Goal: Task Accomplishment & Management: Use online tool/utility

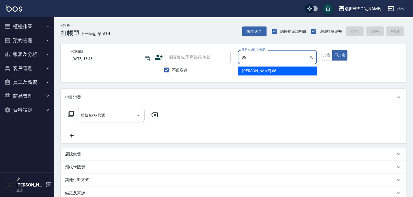
type input "[PERSON_NAME]-06"
type button "false"
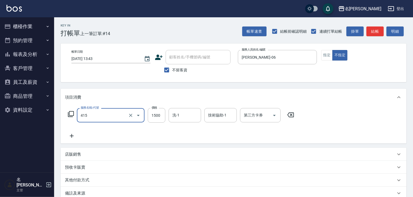
type input "染髮1500↑(415)"
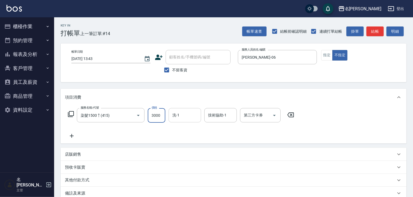
type input "3000"
click at [178, 115] on input "洗-1" at bounding box center [185, 115] width 28 height 9
type input "[PERSON_NAME]筑-26"
click at [325, 56] on button "指定" at bounding box center [327, 55] width 12 height 11
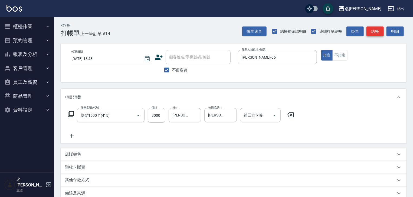
click at [381, 30] on button "結帳" at bounding box center [374, 31] width 17 height 10
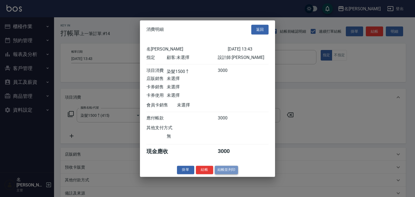
click at [235, 174] on button "結帳並列印" at bounding box center [227, 170] width 24 height 8
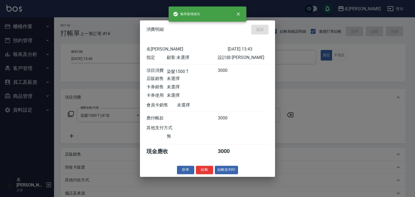
type input "[DATE] 14:44"
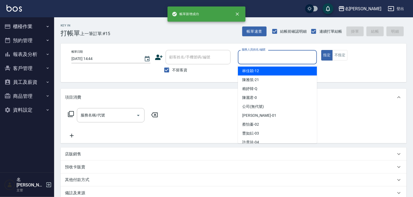
click at [285, 58] on input "服務人員姓名/編號" at bounding box center [277, 56] width 74 height 9
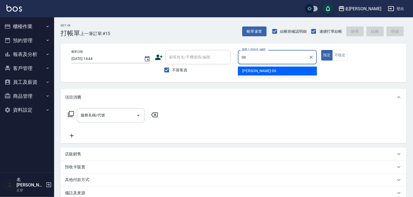
type input "[PERSON_NAME]-06"
type button "true"
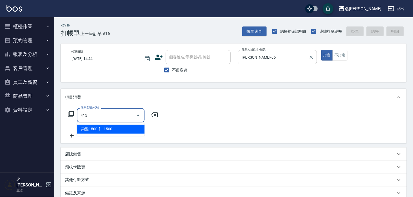
type input "染髮1500↑(415)"
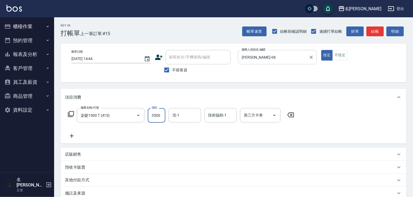
type input "3500"
type input "[PERSON_NAME]筑-26"
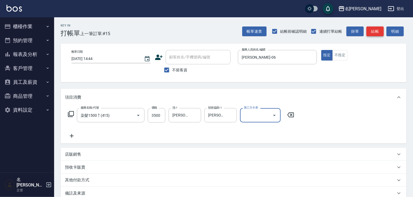
click at [371, 32] on button "結帳" at bounding box center [374, 31] width 17 height 10
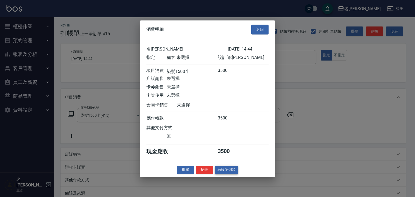
click at [228, 168] on div "消費明細 返回 名留[PERSON_NAME] [DATE] 14:44 指定 顧客: 未選擇 設計師: 阿龔 項目消費 染髮1500↑ 3500 店販銷售 …" at bounding box center [207, 98] width 135 height 157
click at [228, 169] on button "結帳並列印" at bounding box center [227, 170] width 24 height 8
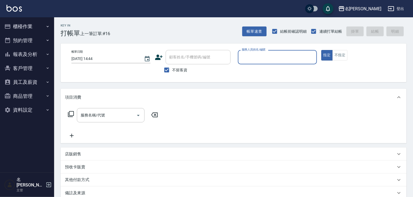
click at [307, 56] on input "服務人員姓名/編號" at bounding box center [277, 56] width 74 height 9
type input "[PERSON_NAME]-07"
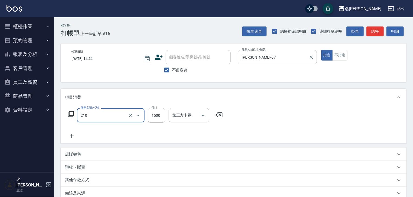
type input "離子燙(自備)(210)"
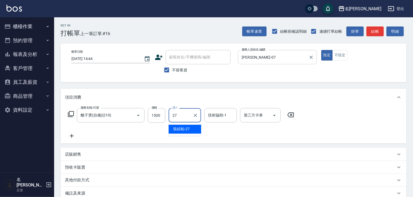
type input "[PERSON_NAME]-27"
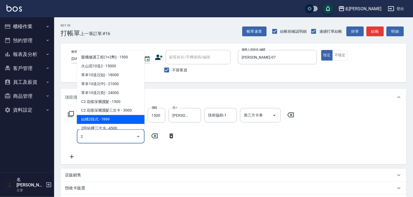
click at [117, 117] on span "結構2段式 - 1999" at bounding box center [111, 119] width 68 height 9
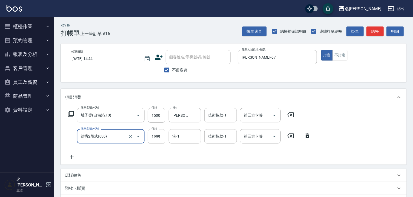
type input "結構2段式(636)"
click at [157, 132] on input "1999" at bounding box center [157, 136] width 18 height 15
type input "2000"
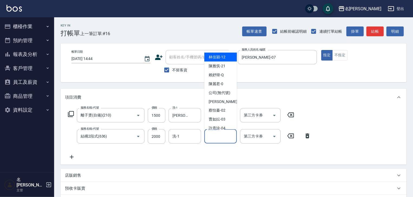
click at [217, 137] on input "技術協助-1" at bounding box center [221, 136] width 28 height 9
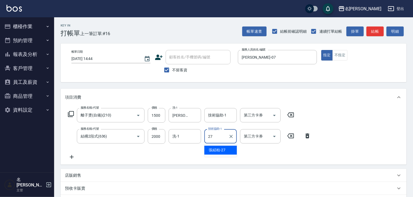
type input "[PERSON_NAME]-27"
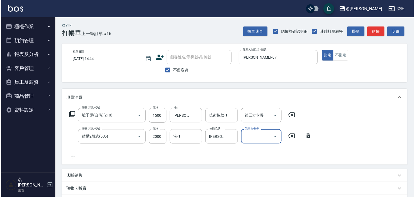
scroll to position [84, 0]
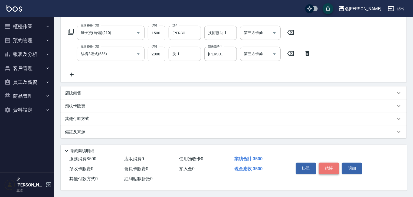
click at [334, 169] on button "結帳" at bounding box center [328, 168] width 20 height 11
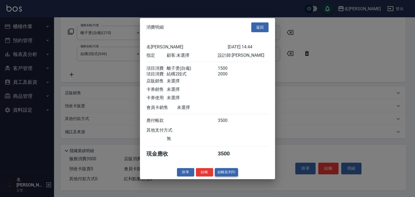
click at [235, 177] on button "結帳並列印" at bounding box center [227, 172] width 24 height 8
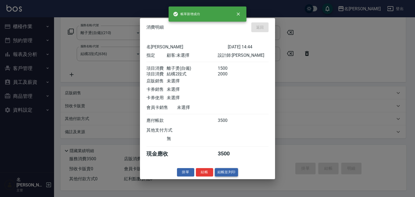
type input "[DATE] 14:48"
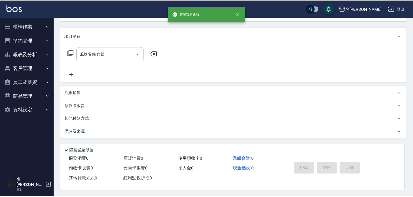
scroll to position [0, 0]
